Goal: Find specific page/section: Find specific page/section

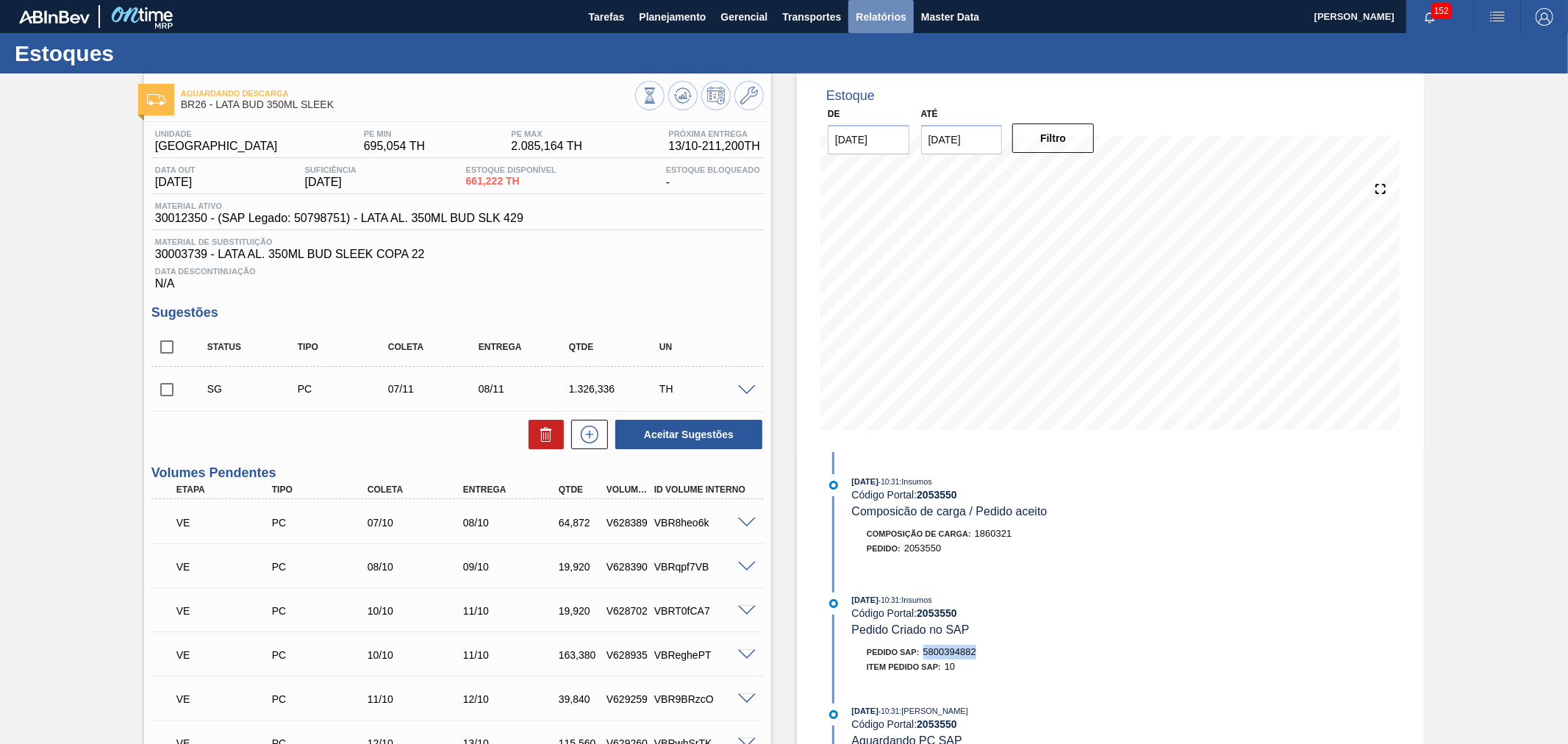
click at [890, 18] on span "Relatórios" at bounding box center [880, 17] width 50 height 18
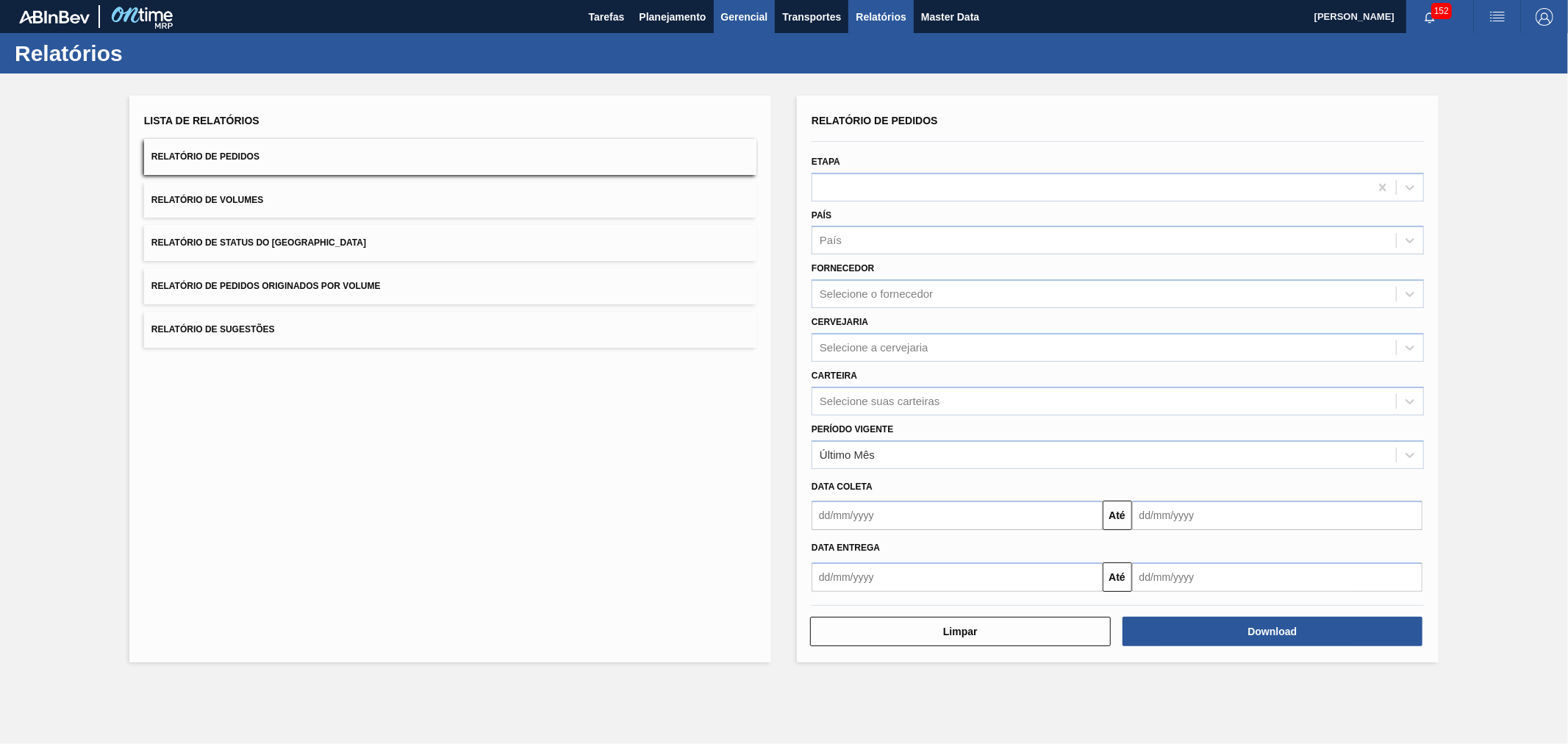
click at [752, 13] on span "Gerencial" at bounding box center [745, 17] width 47 height 18
click at [872, 32] on div at bounding box center [784, 372] width 1568 height 744
click at [611, 11] on span "Tarefas" at bounding box center [606, 17] width 36 height 18
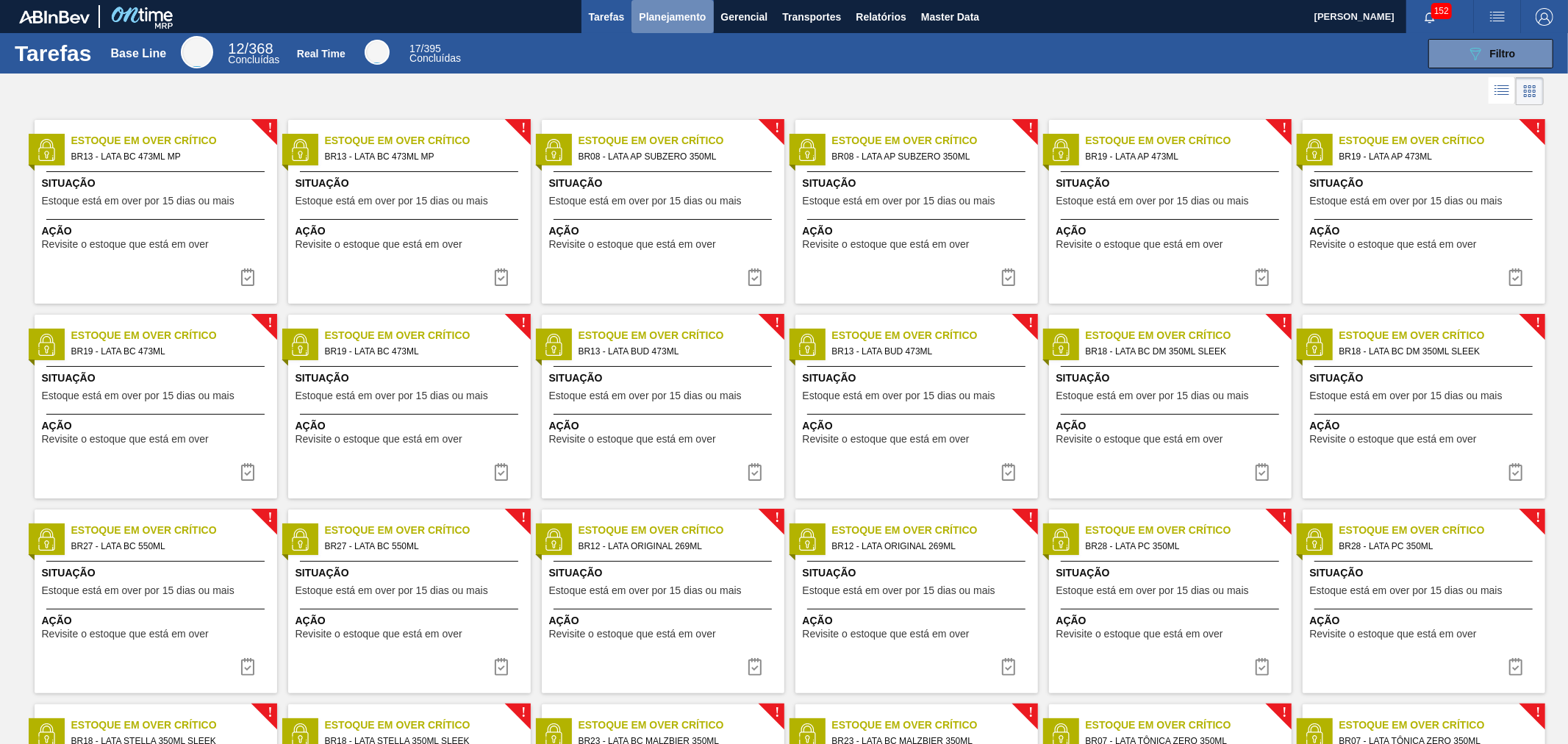
click at [660, 18] on span "Planejamento" at bounding box center [672, 17] width 67 height 18
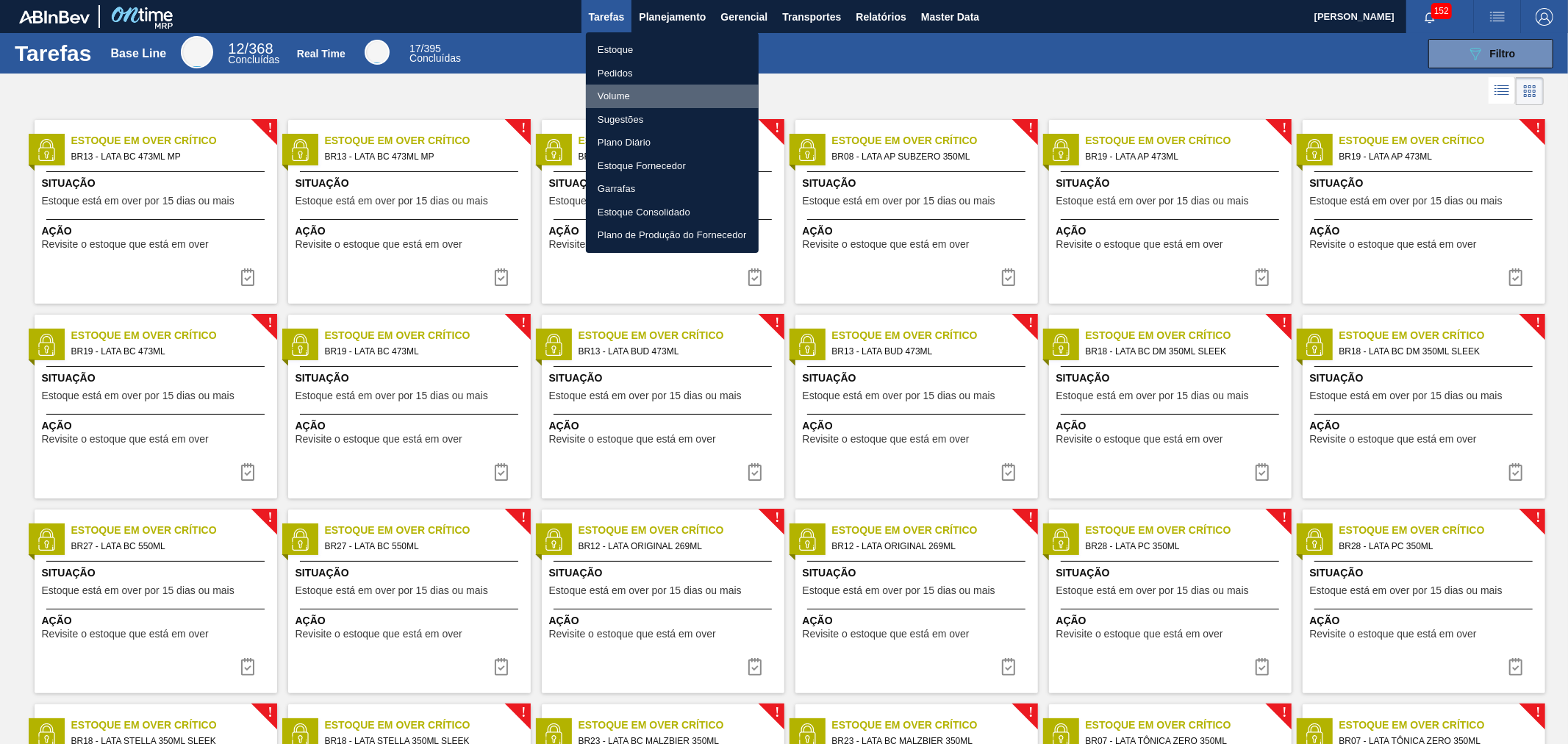
click at [613, 89] on li "Volume" at bounding box center [672, 96] width 173 height 24
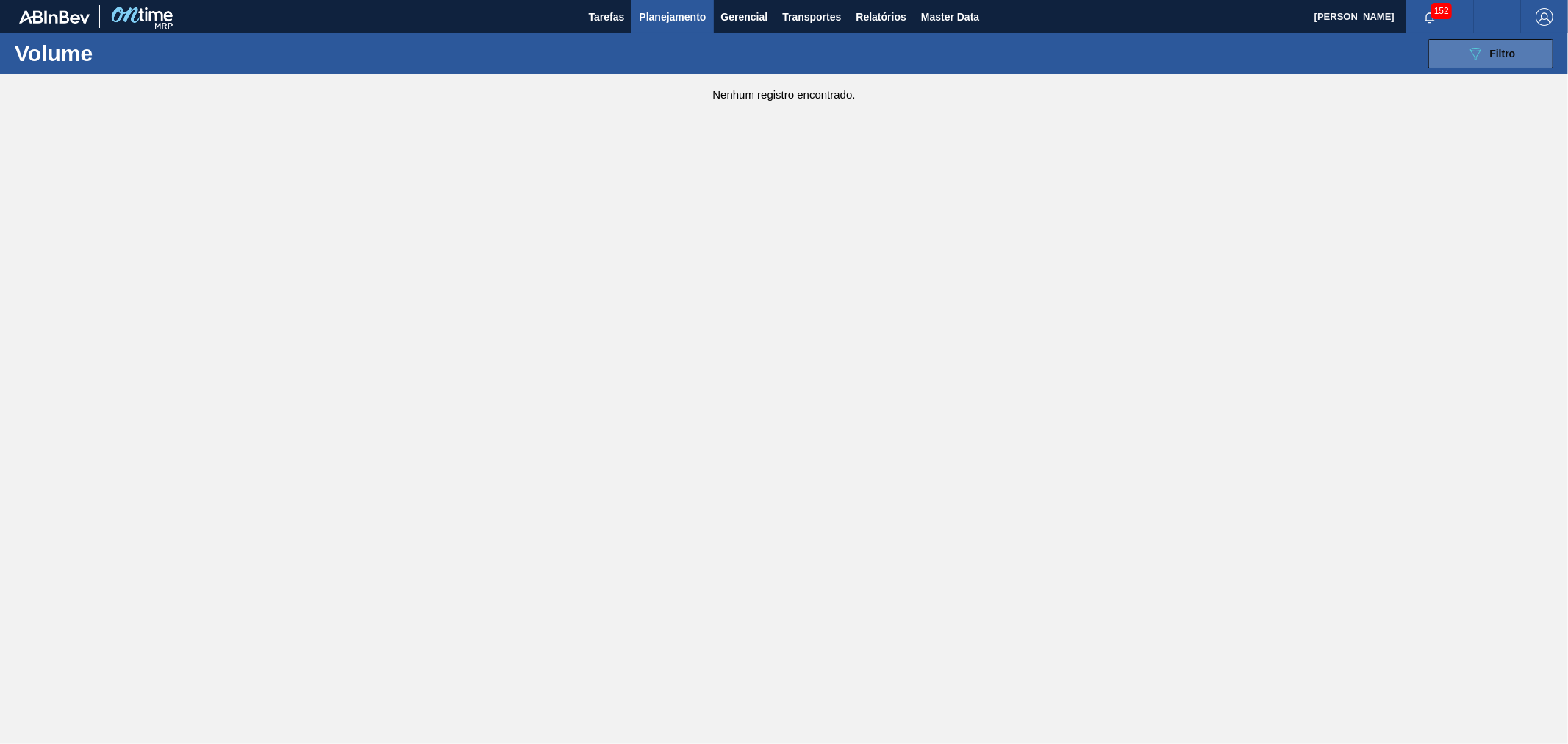
click at [1473, 46] on icon "089F7B8B-B2A5-4AFE-B5C0-19BA573D28AC" at bounding box center [1475, 53] width 18 height 18
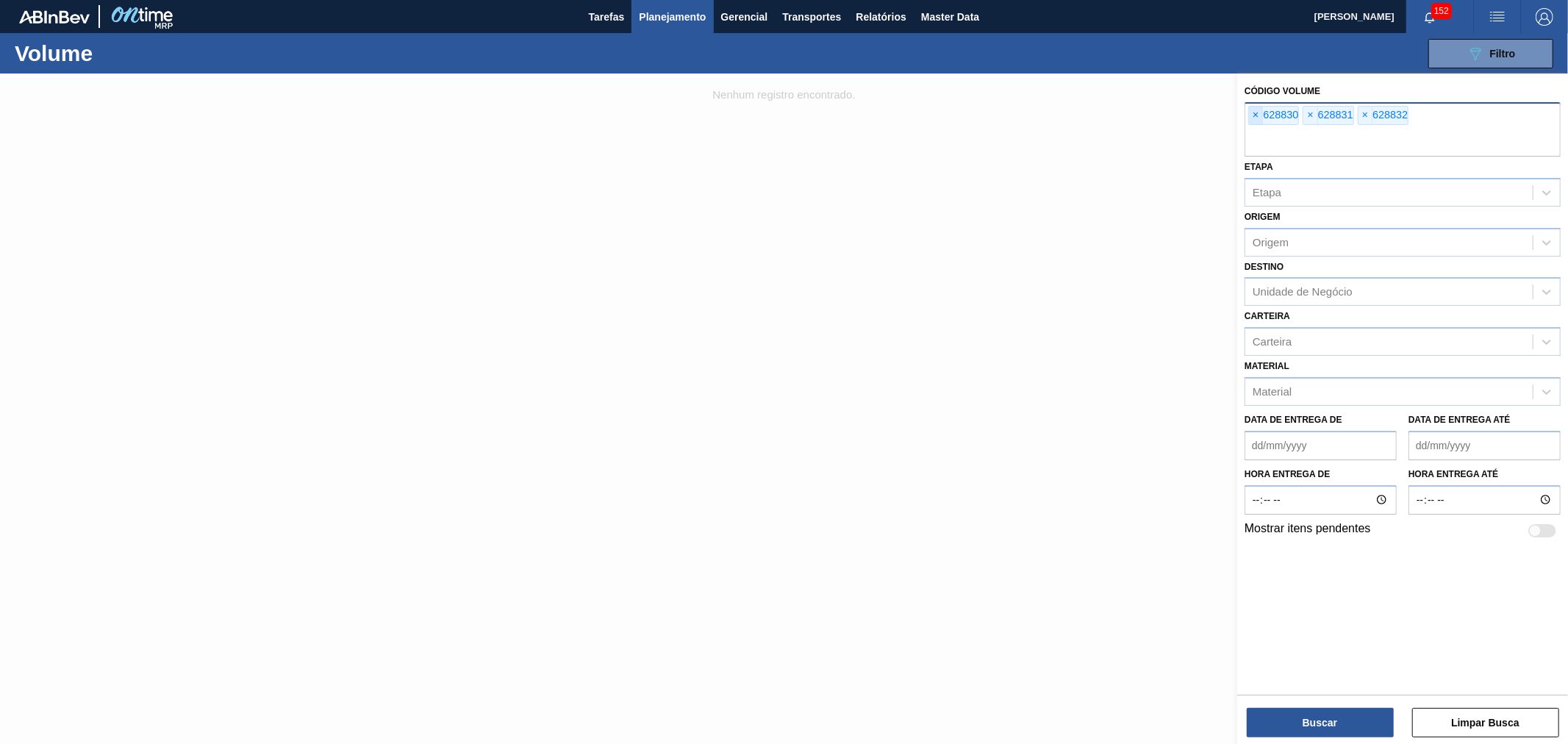
click at [1259, 116] on span "×" at bounding box center [1256, 116] width 14 height 18
click at [1259, 129] on input "text" at bounding box center [1402, 143] width 316 height 28
click at [1258, 117] on span "×" at bounding box center [1256, 116] width 14 height 18
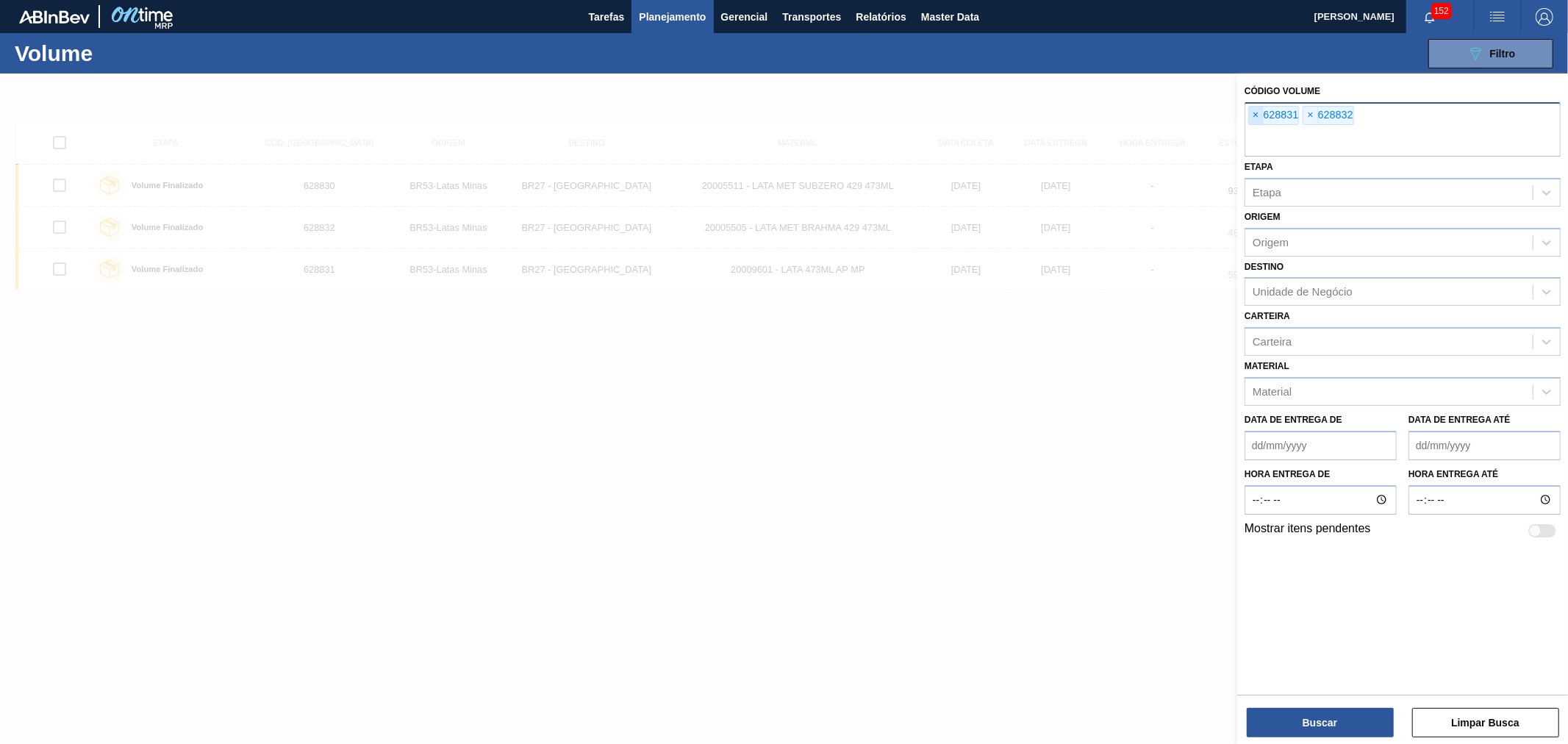
click at [1258, 117] on span "×" at bounding box center [1256, 116] width 14 height 18
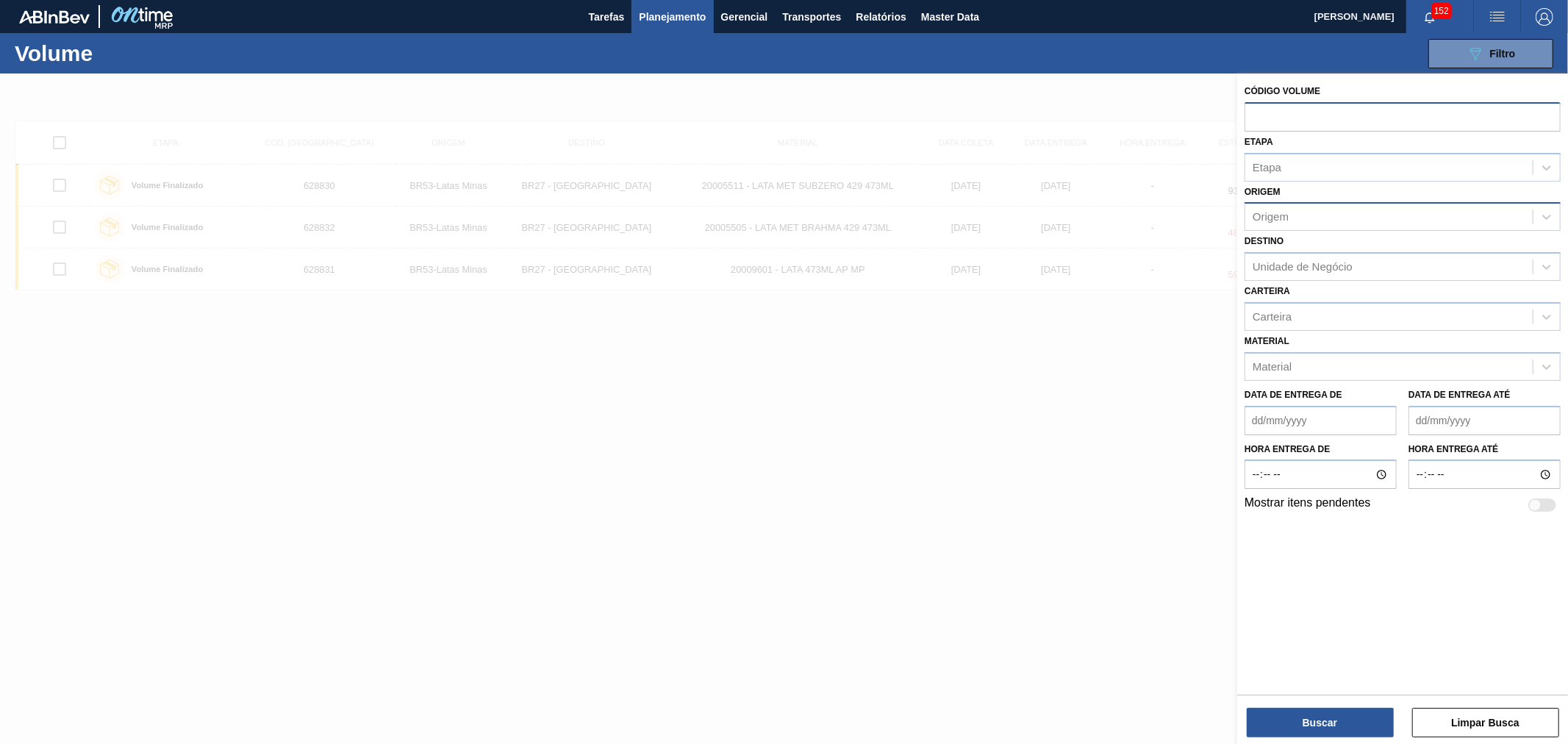
click at [1303, 222] on div "Origem" at bounding box center [1389, 217] width 287 height 21
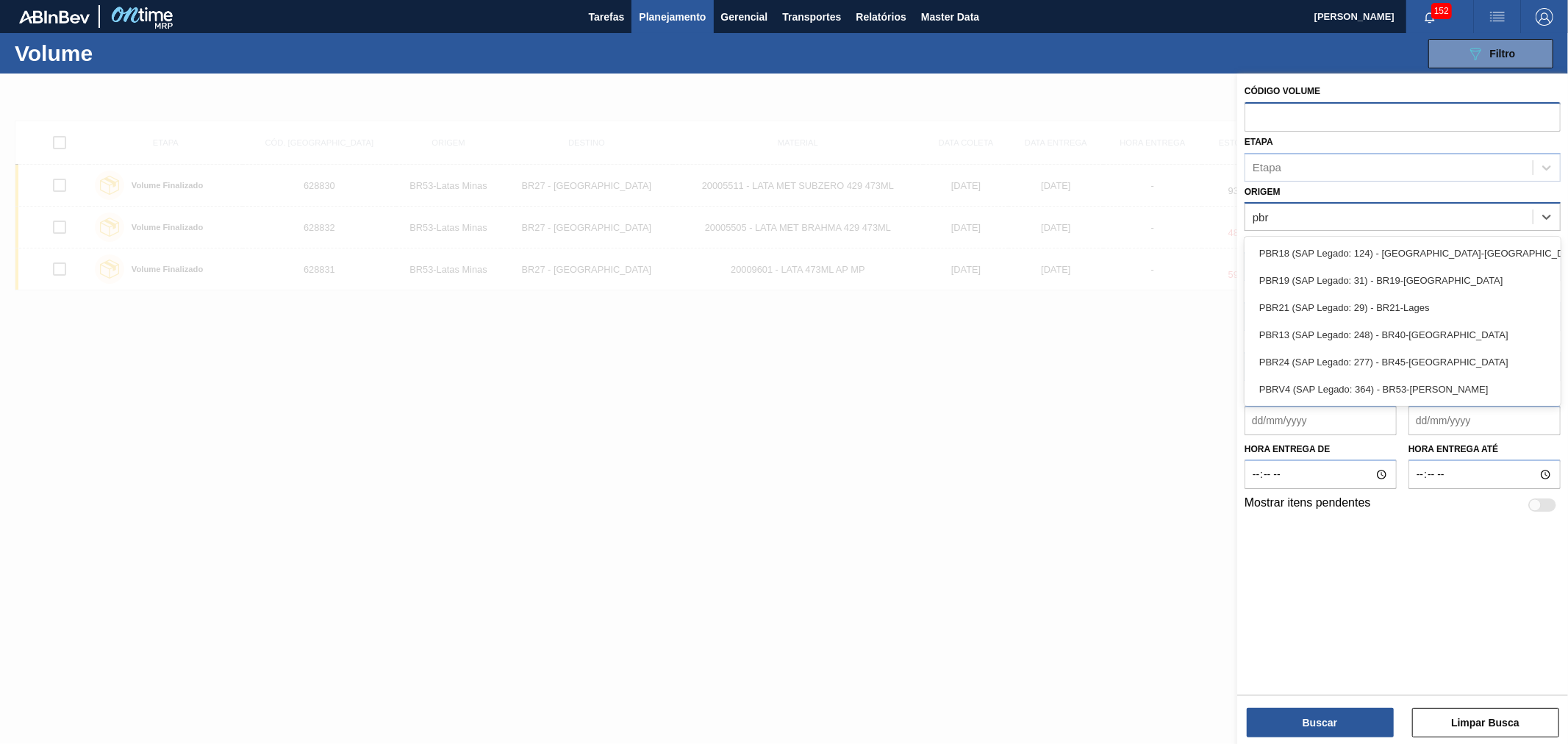
type input "pbrv"
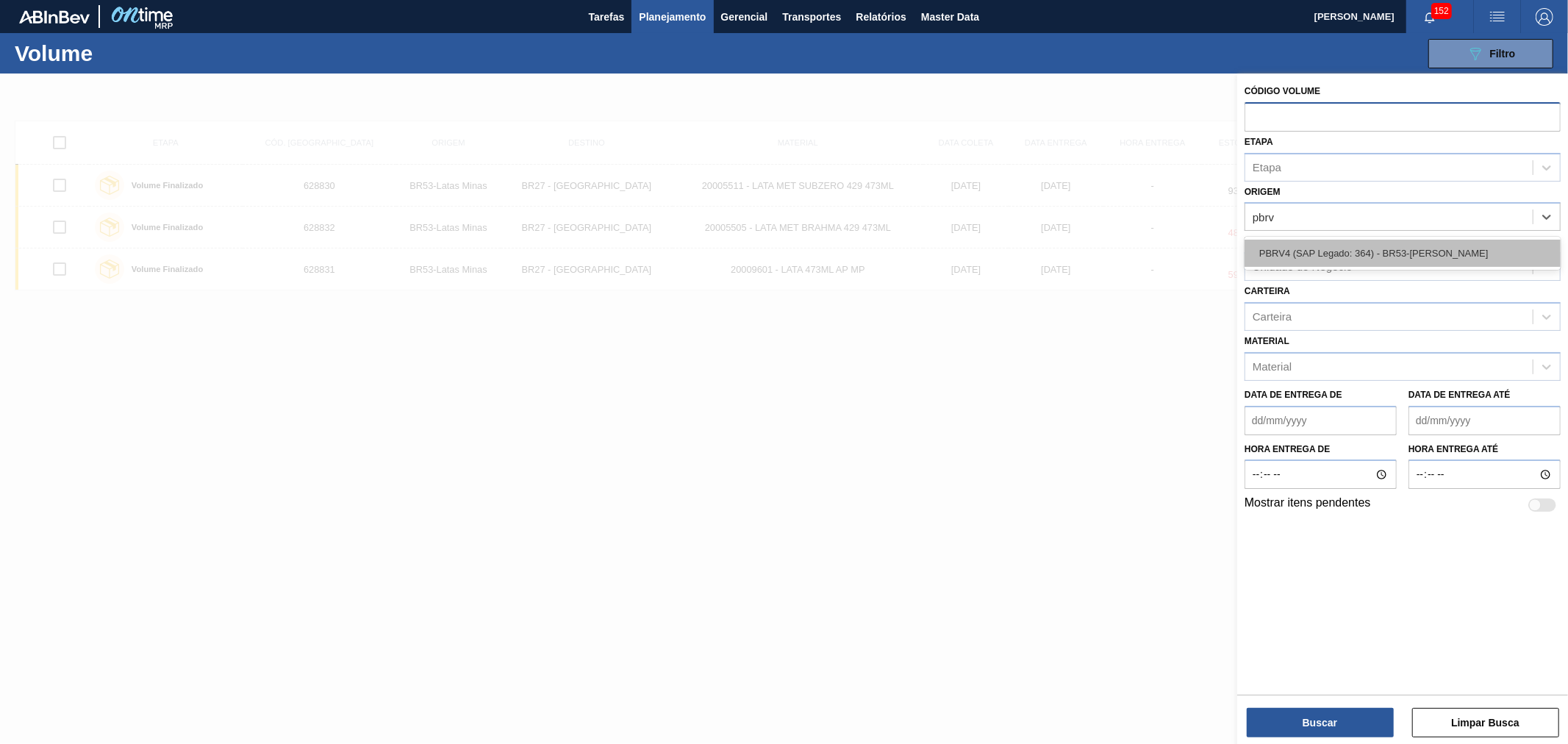
click at [1307, 251] on div "PBRV4 (SAP Legado: 364) - BR53-[PERSON_NAME]" at bounding box center [1402, 253] width 316 height 27
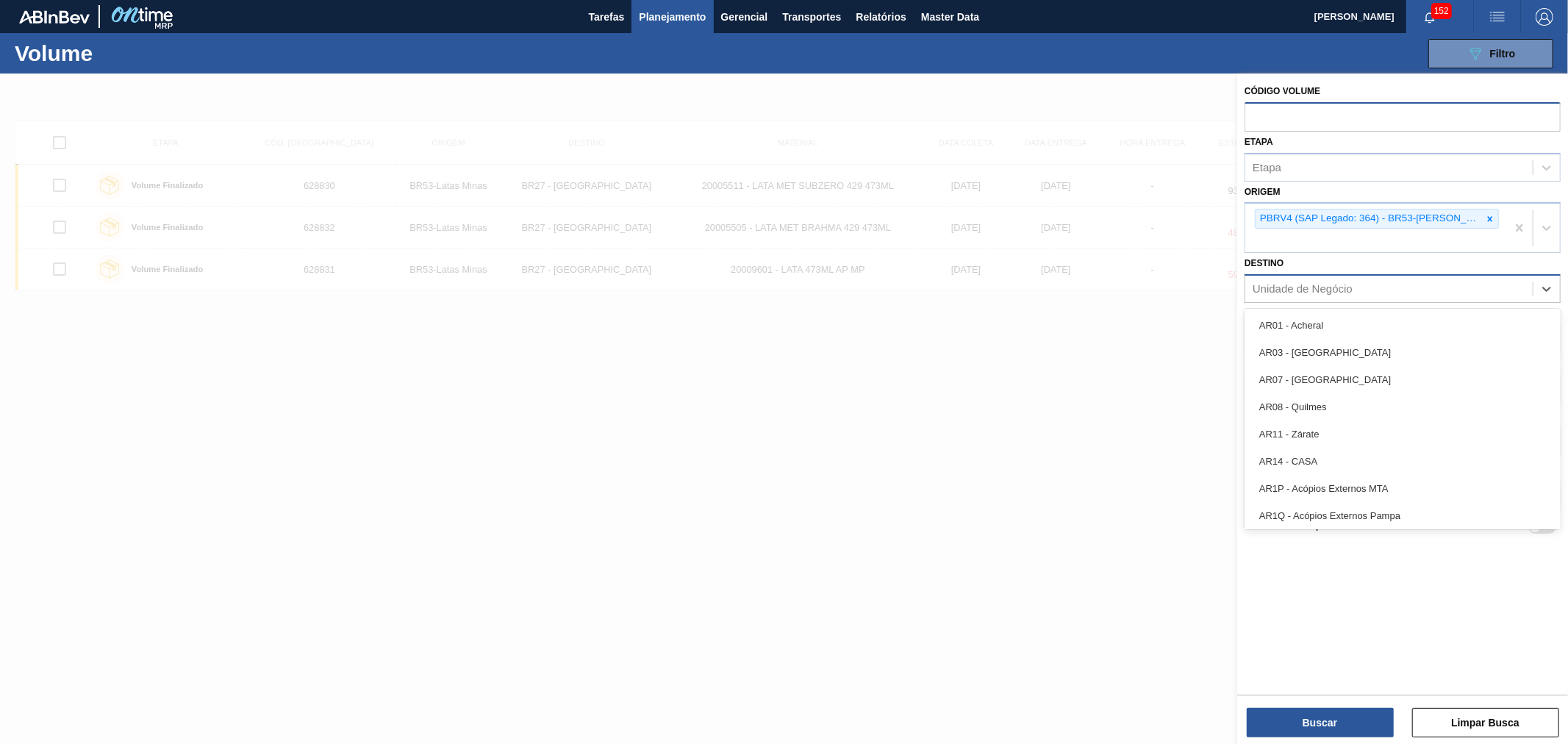
click at [1322, 283] on div "Unidade de Negócio" at bounding box center [1303, 289] width 100 height 12
type input "rio"
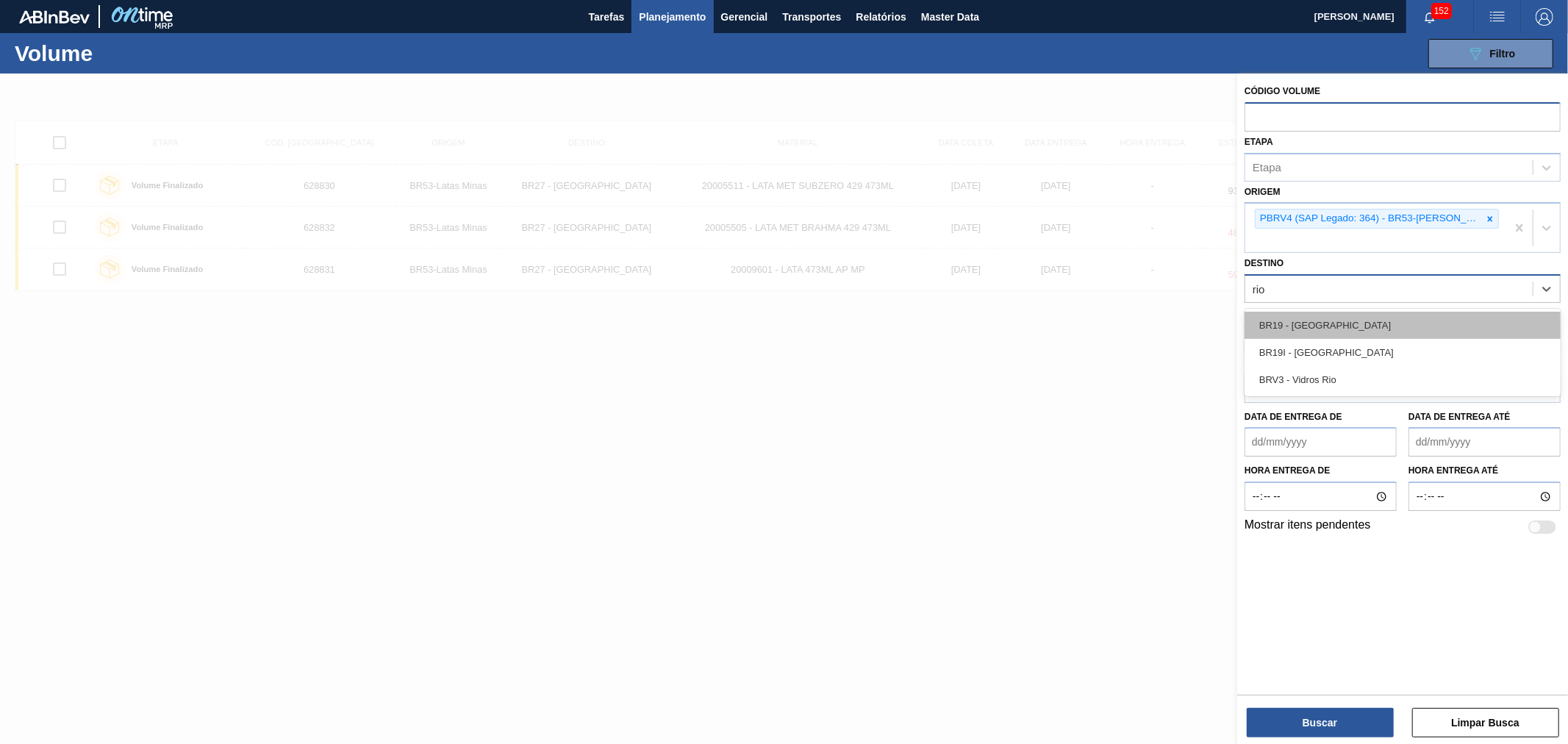
click at [1327, 312] on div "BR19 - [GEOGRAPHIC_DATA]" at bounding box center [1402, 325] width 316 height 27
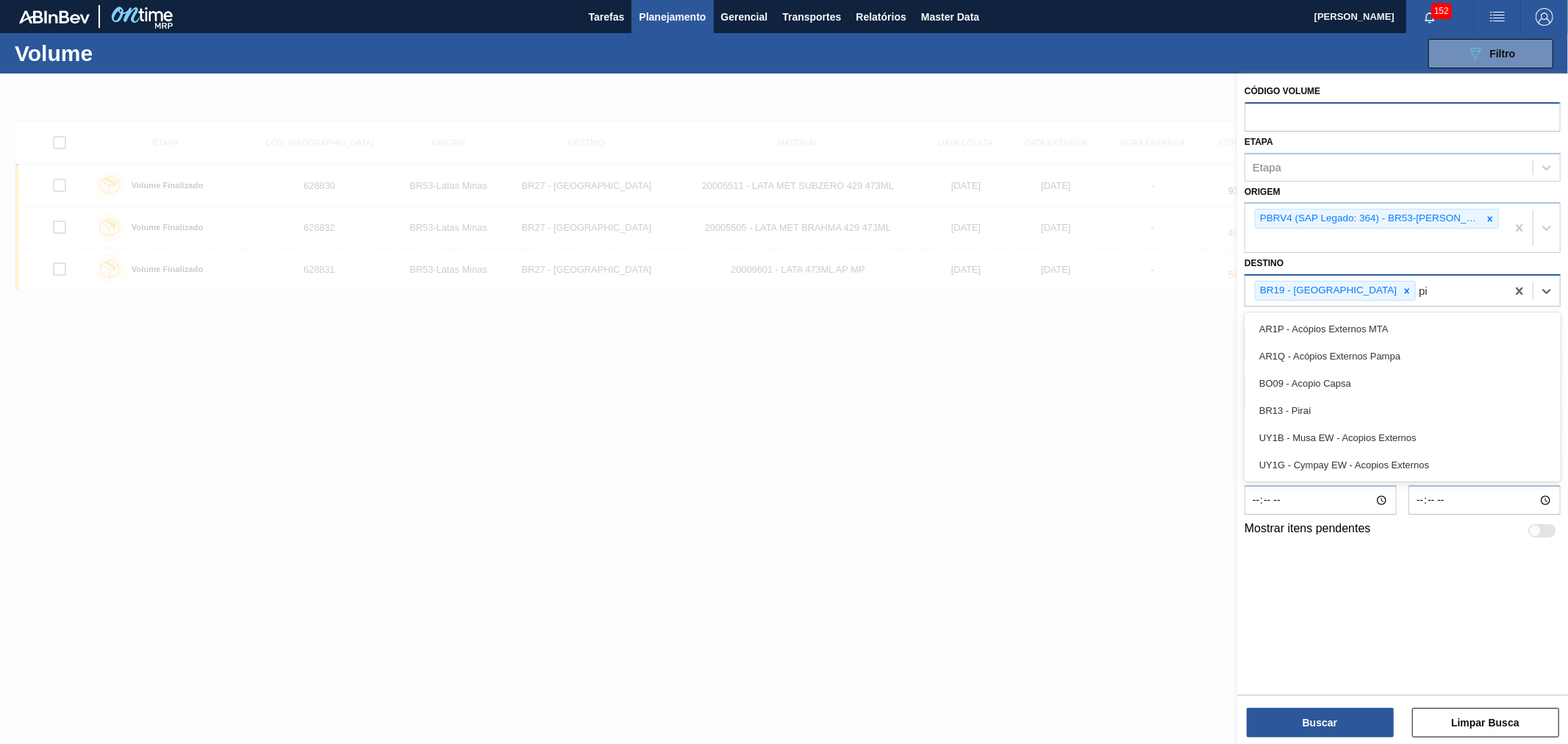
type input "pir"
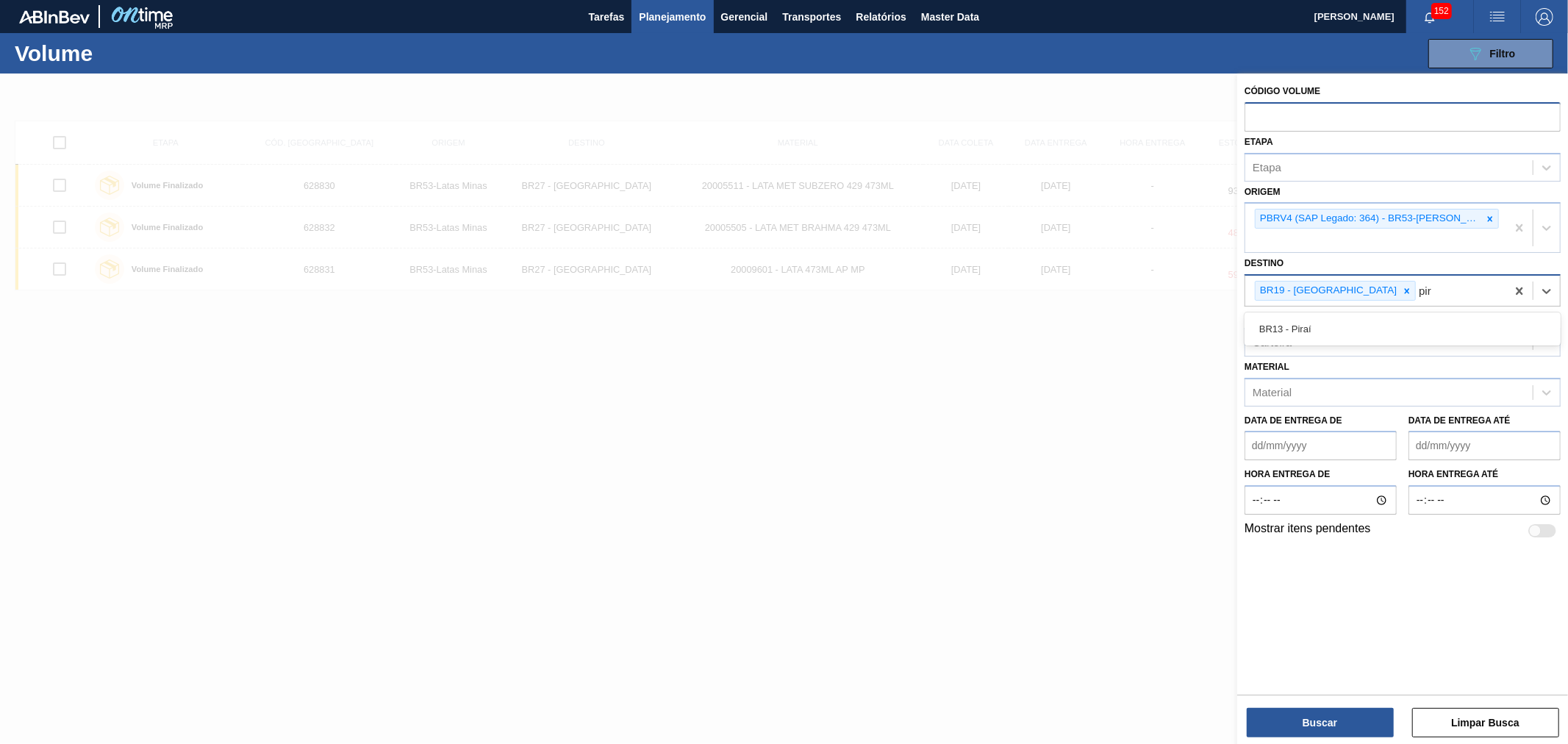
click at [1326, 315] on div "BR13 - Piraí" at bounding box center [1402, 329] width 316 height 27
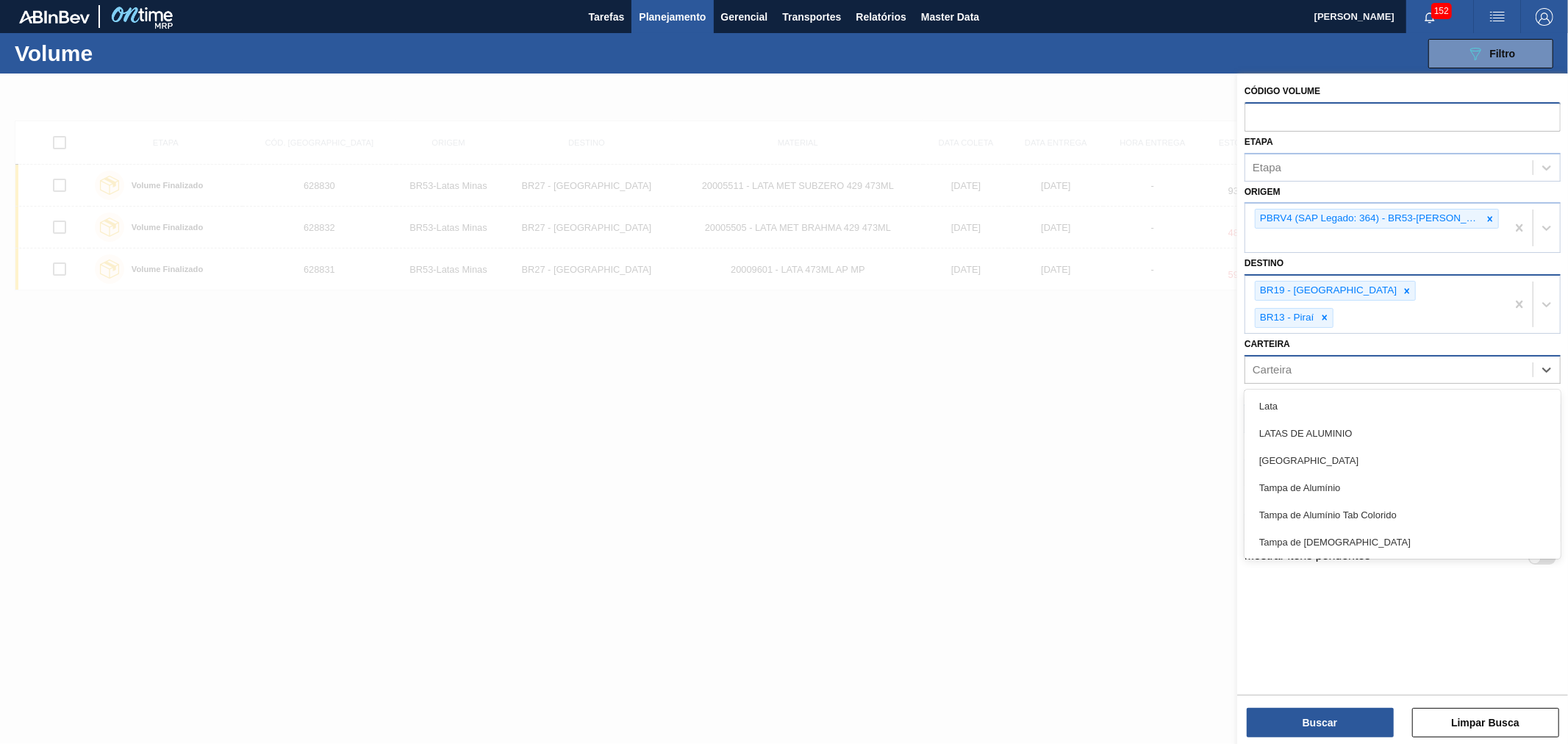
click at [1328, 359] on div "Carteira" at bounding box center [1389, 370] width 287 height 21
type input "lata"
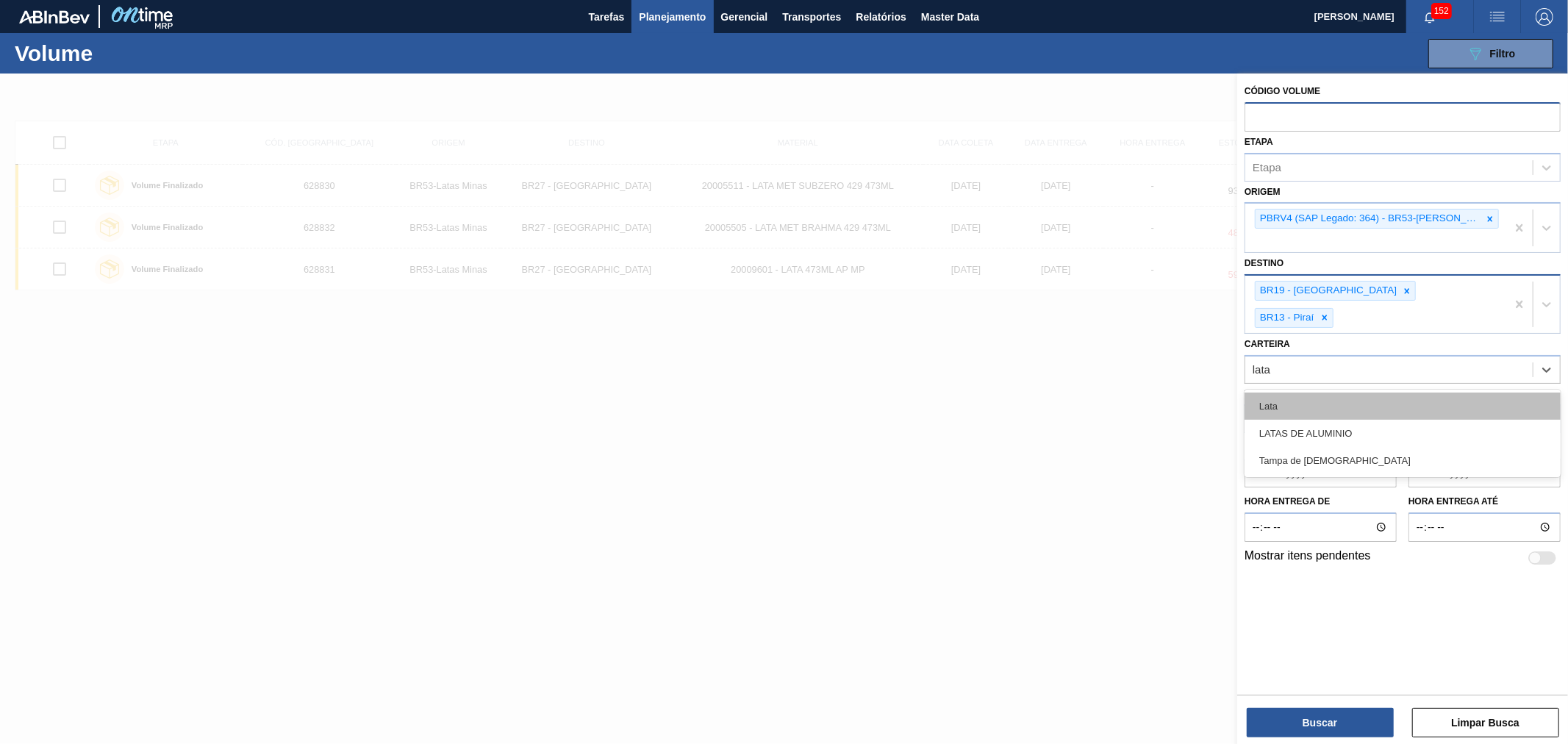
click at [1336, 393] on div "Lata" at bounding box center [1402, 406] width 316 height 27
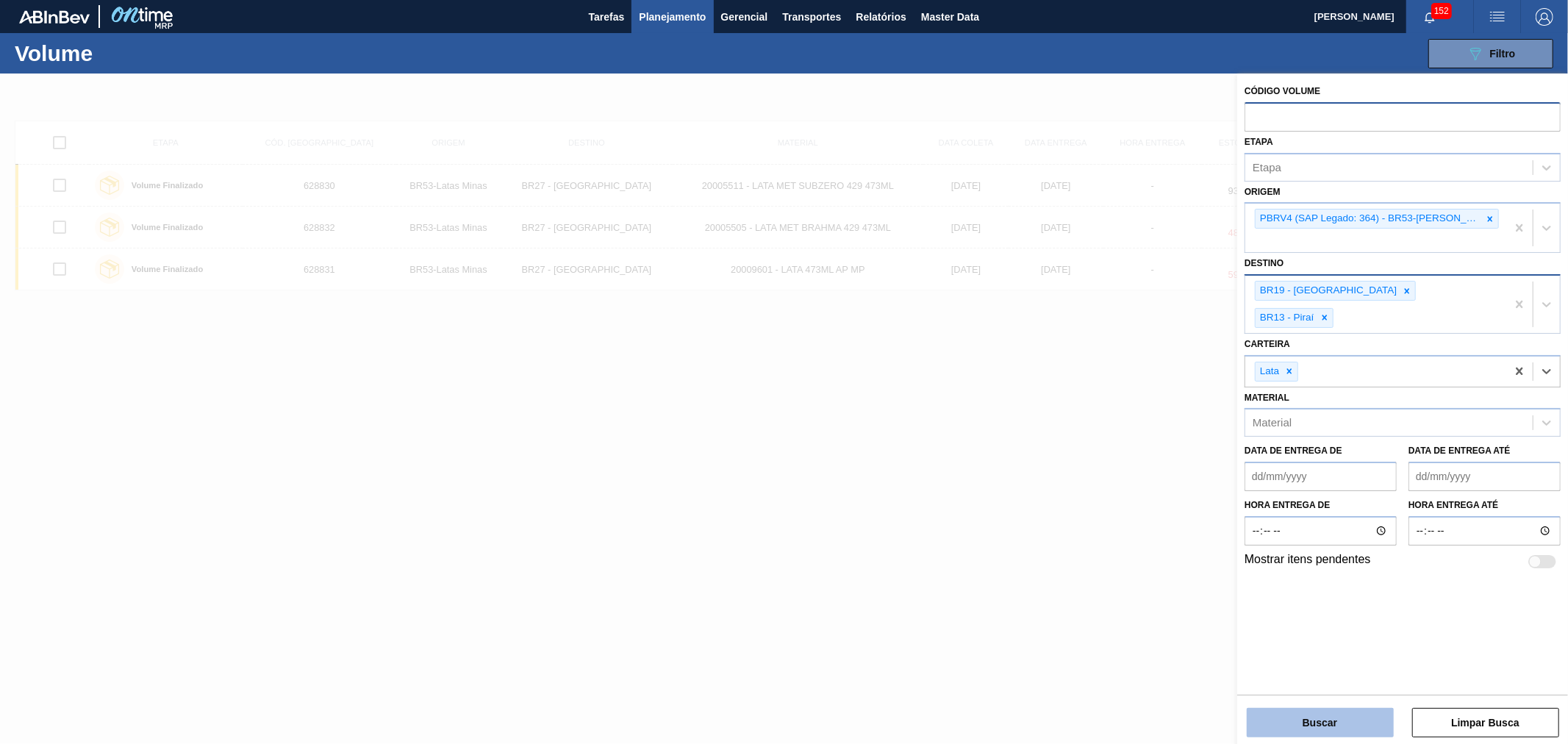
click at [1324, 730] on button "Buscar" at bounding box center [1320, 723] width 147 height 30
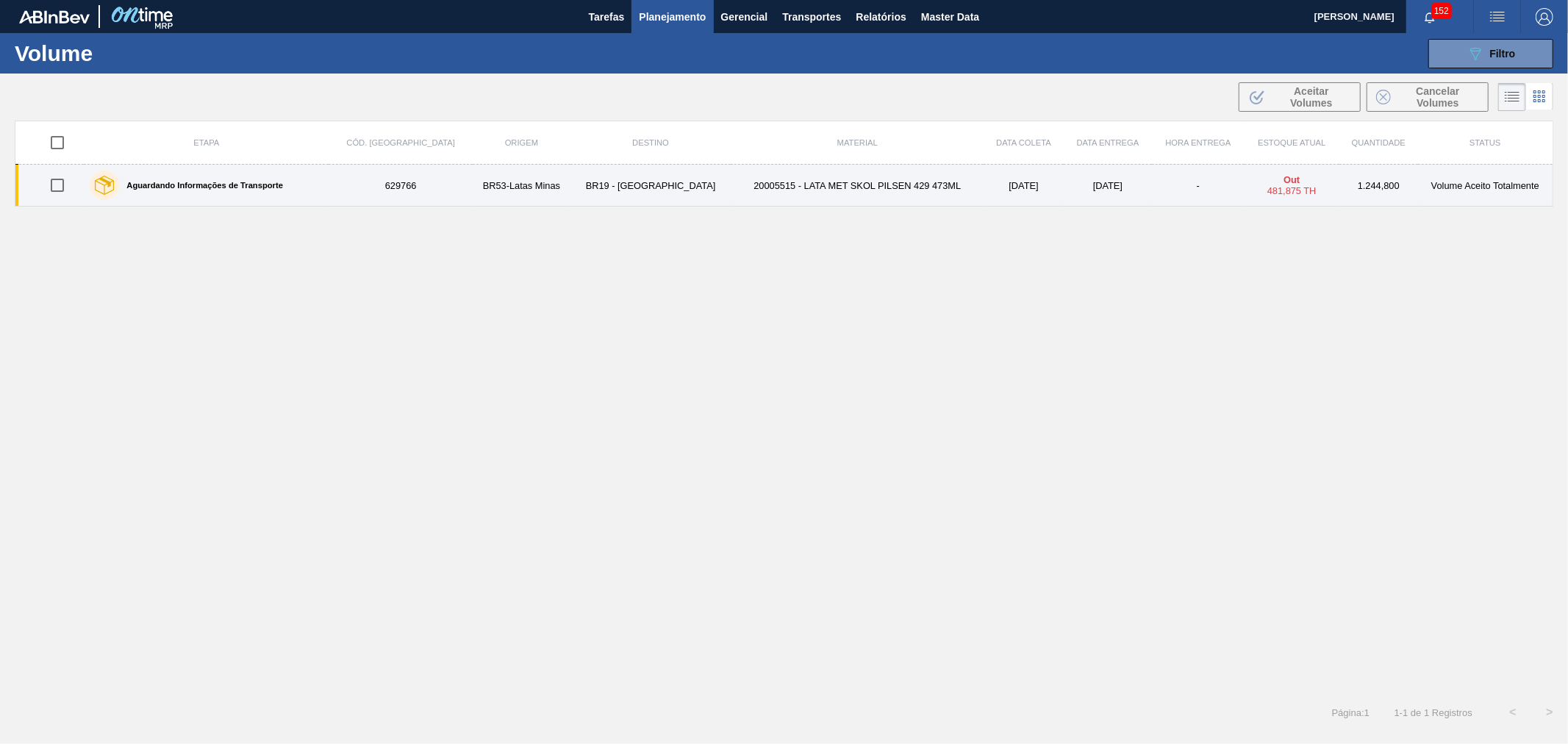
click at [898, 197] on td "20005515 - LATA MET SKOL PILSEN 429 473ML" at bounding box center [857, 186] width 253 height 42
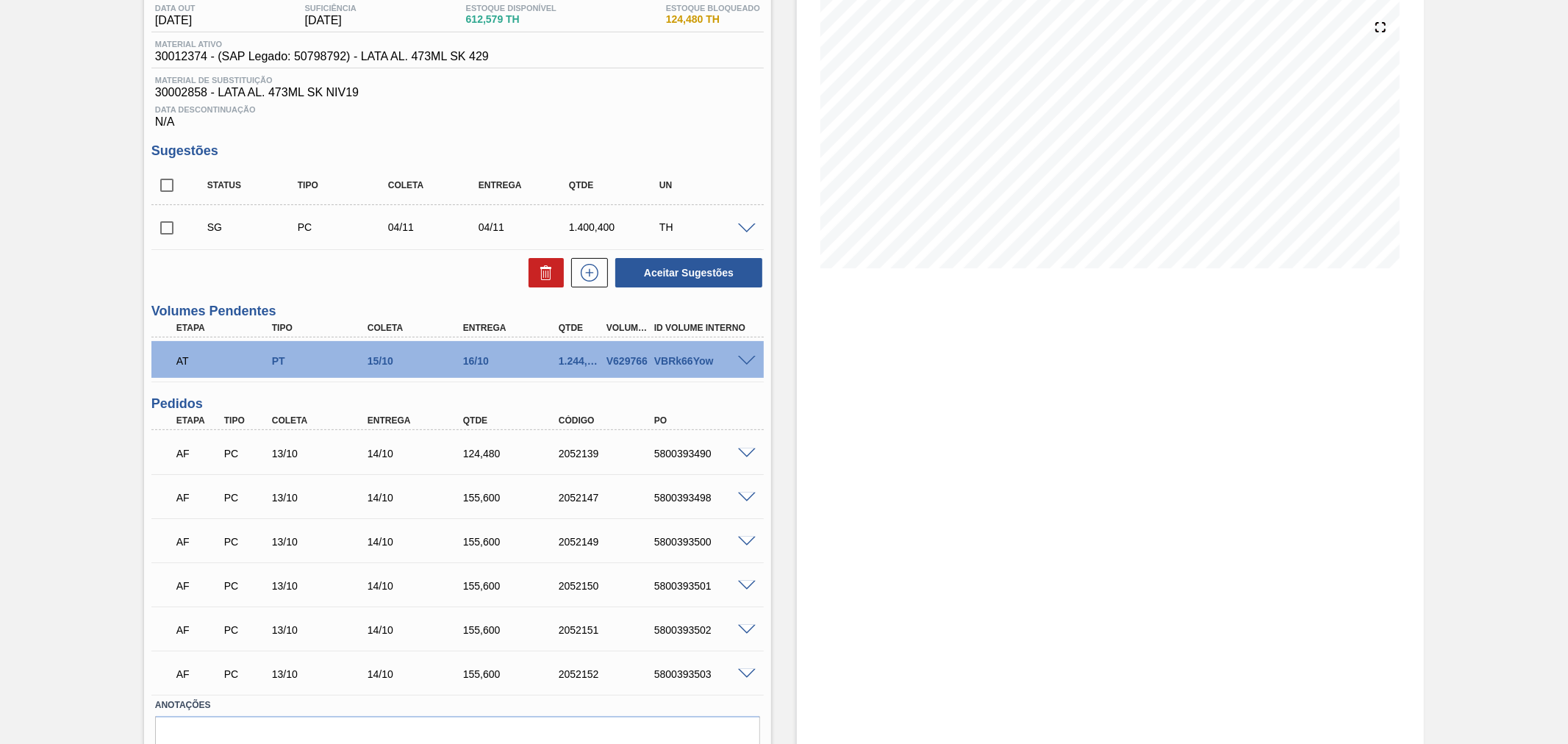
scroll to position [232, 0]
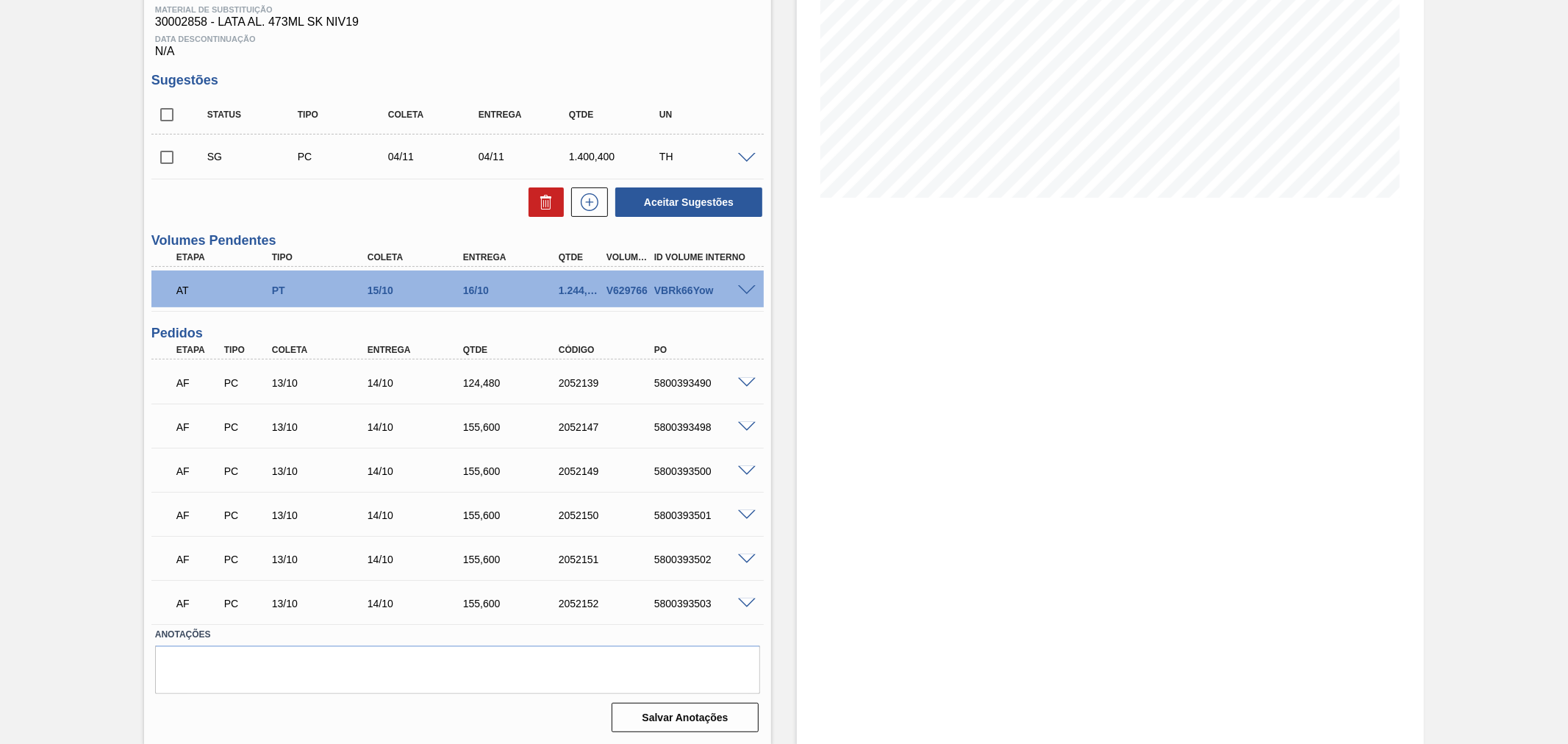
click at [752, 293] on span at bounding box center [747, 291] width 18 height 11
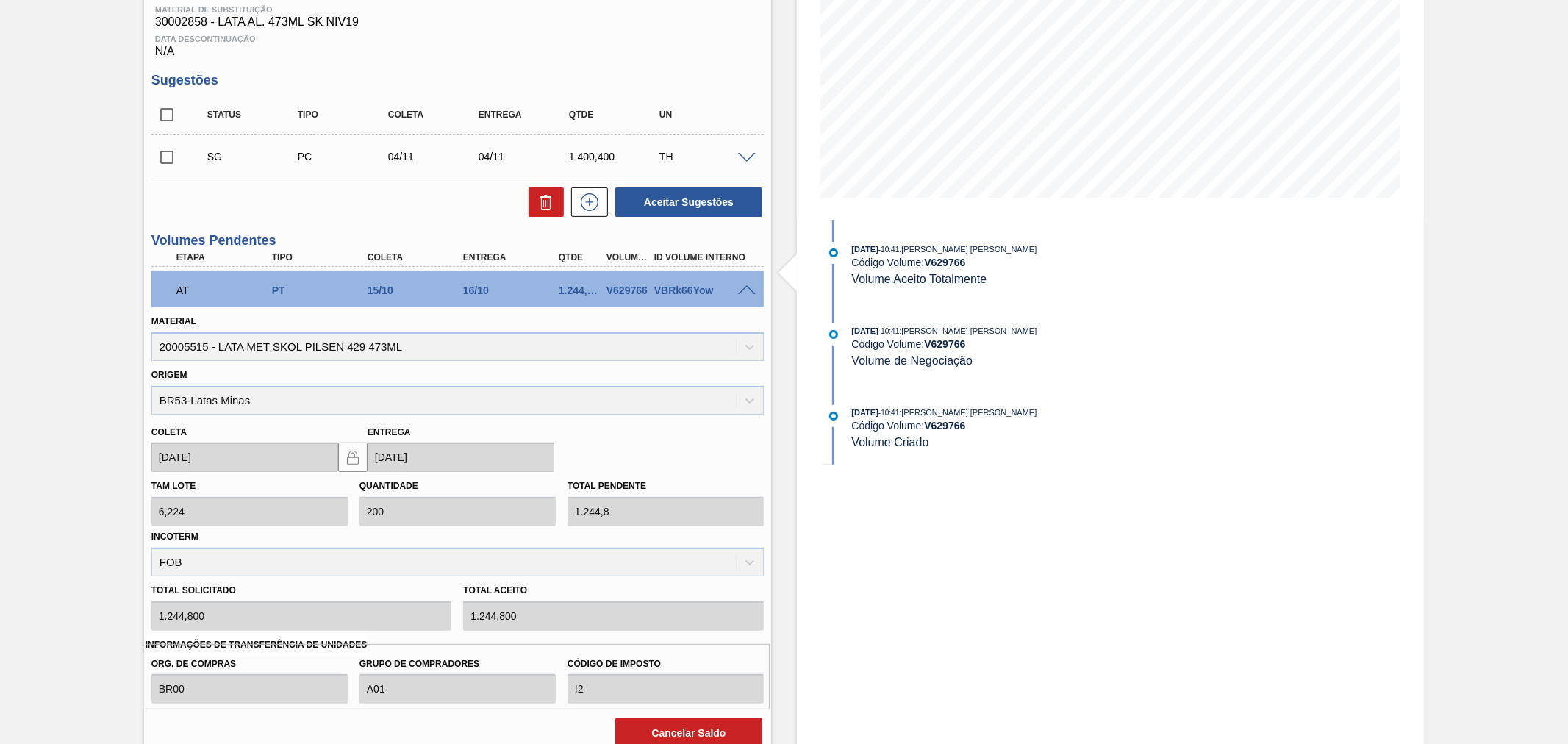
click at [743, 288] on span at bounding box center [747, 291] width 18 height 11
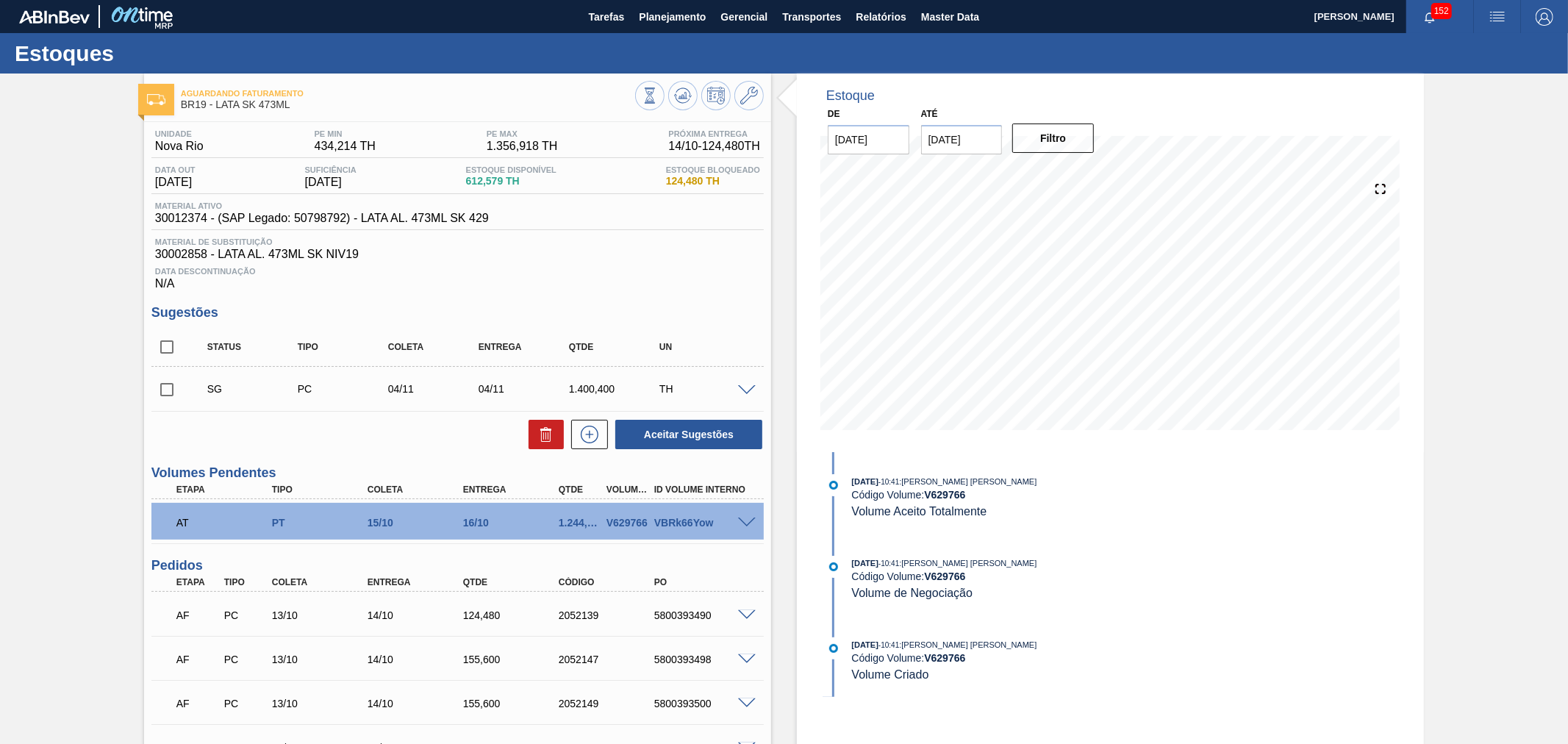
scroll to position [217, 0]
